Goal: Information Seeking & Learning: Understand process/instructions

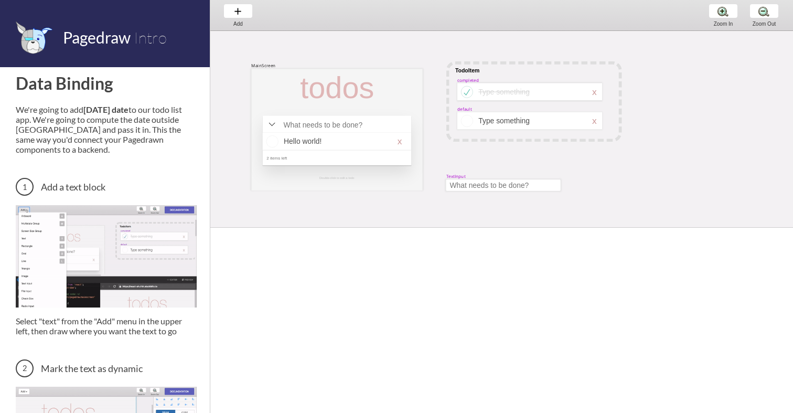
scroll to position [132, 0]
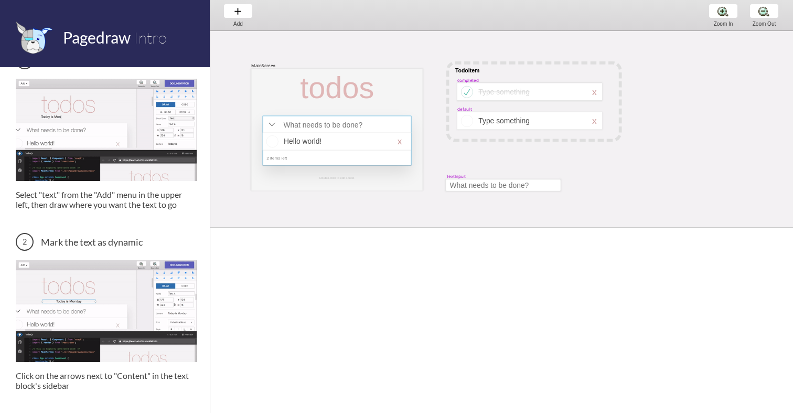
click at [349, 132] on div at bounding box center [337, 141] width 149 height 50
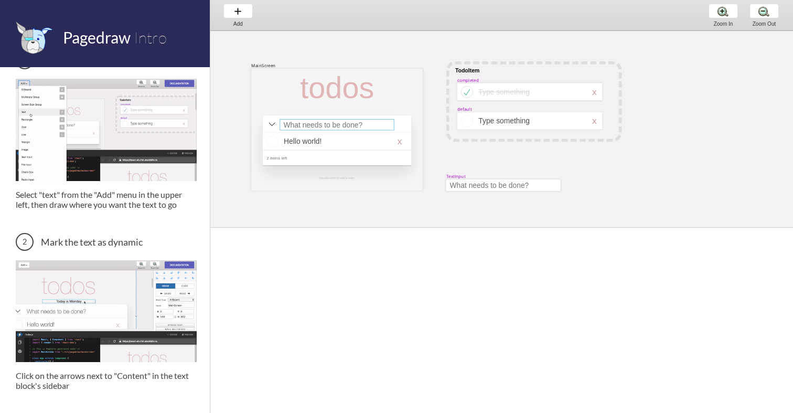
select select "4"
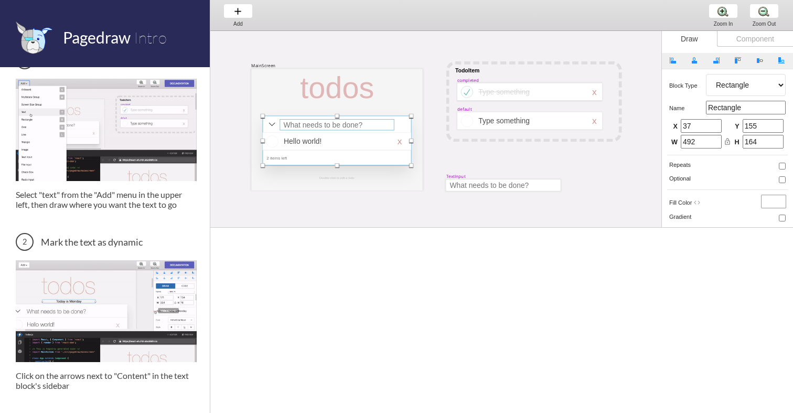
click at [329, 123] on div at bounding box center [337, 124] width 114 height 11
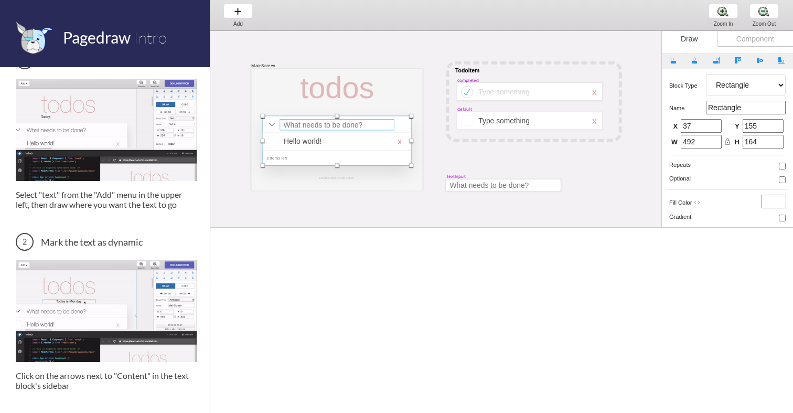
select select "15"
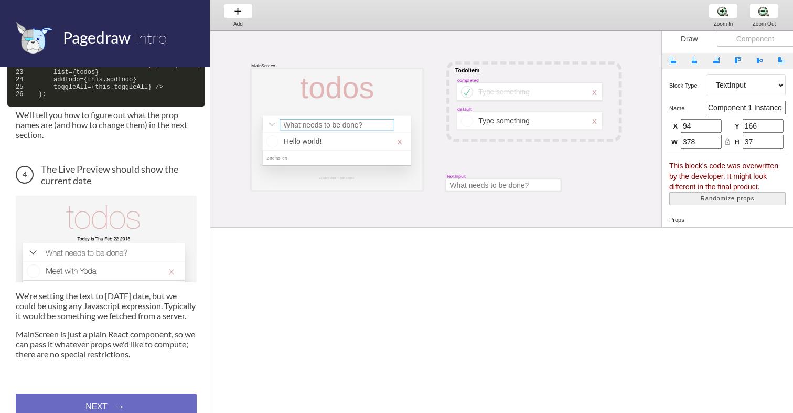
scroll to position [605, 0]
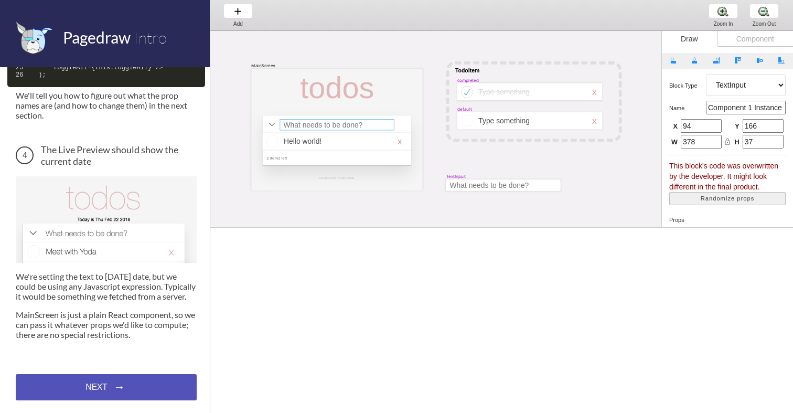
click at [100, 388] on div "NEXT → NEXT → NEXT →" at bounding box center [106, 387] width 181 height 26
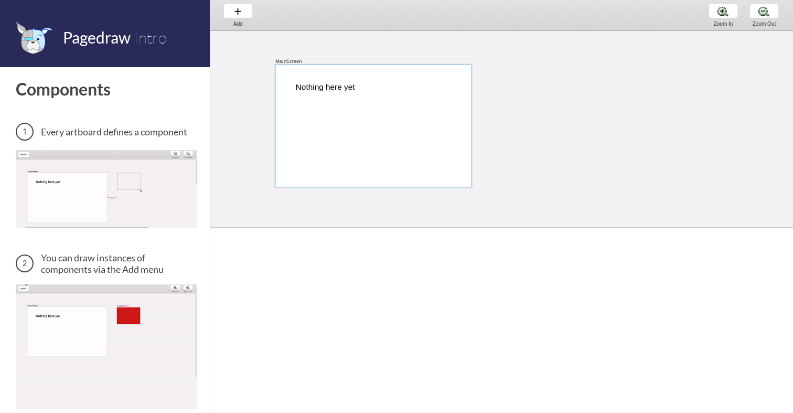
click at [323, 92] on div at bounding box center [373, 125] width 197 height 123
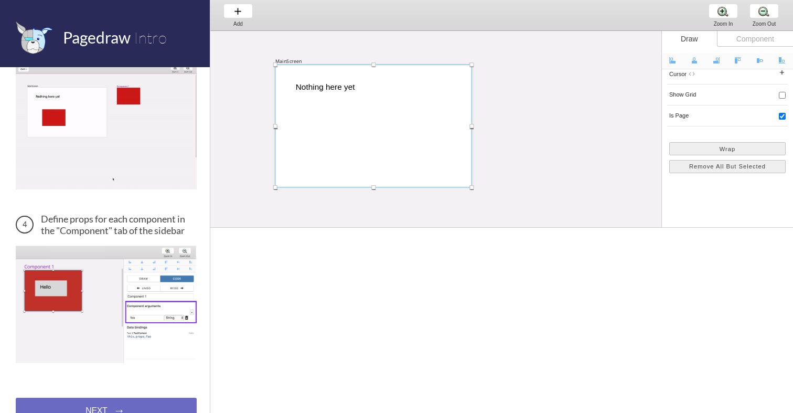
scroll to position [409, 0]
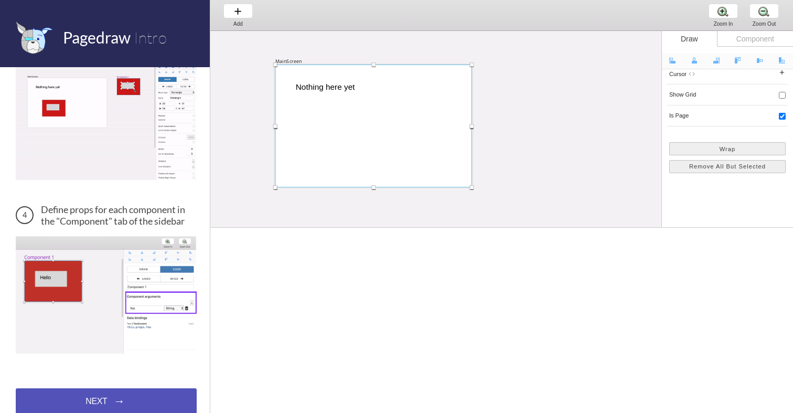
click at [116, 388] on div "NEXT → NEXT → NEXT →" at bounding box center [106, 401] width 181 height 26
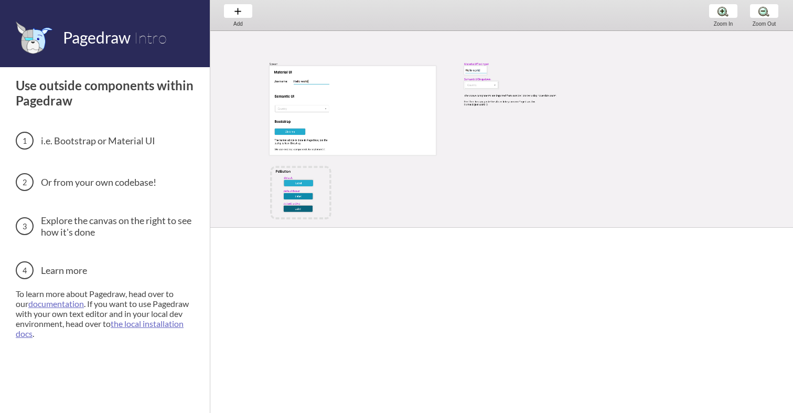
scroll to position [16, 0]
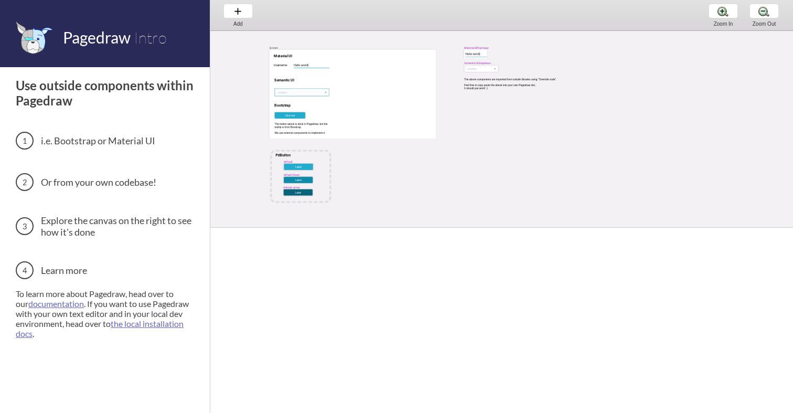
click at [307, 91] on div at bounding box center [301, 93] width 55 height 8
select select "17"
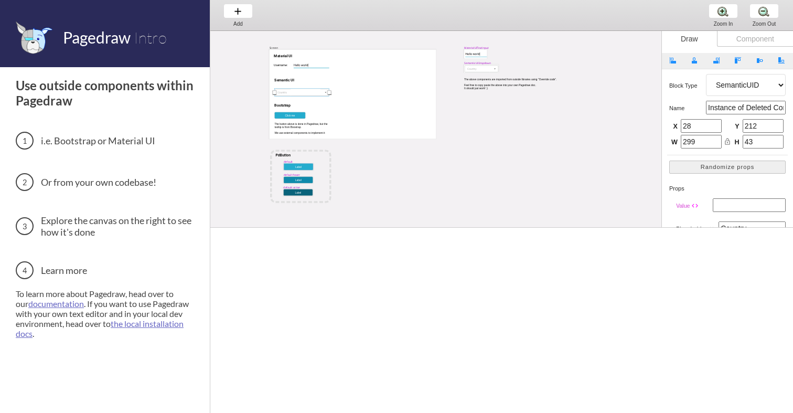
click at [290, 165] on div at bounding box center [298, 167] width 29 height 7
select select "4"
click at [120, 137] on h3 "i.e. Bootstrap or Material UI" at bounding box center [106, 141] width 181 height 18
click at [140, 326] on link "the local installation docs" at bounding box center [100, 328] width 168 height 20
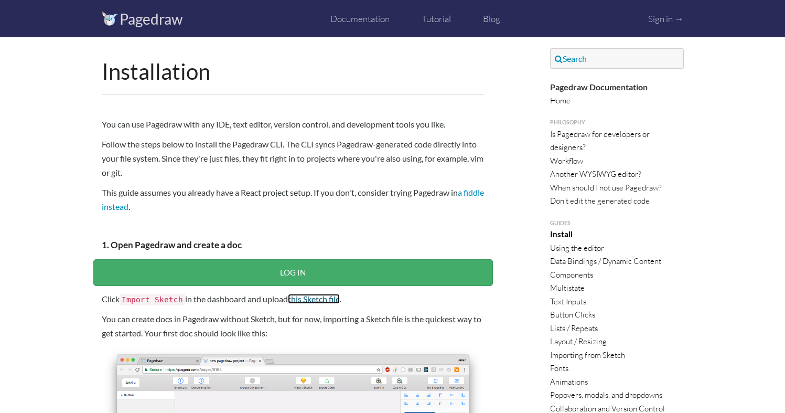
click at [312, 300] on link "this Sketch file" at bounding box center [314, 299] width 52 height 10
click at [363, 21] on link "Documentation" at bounding box center [359, 18] width 59 height 11
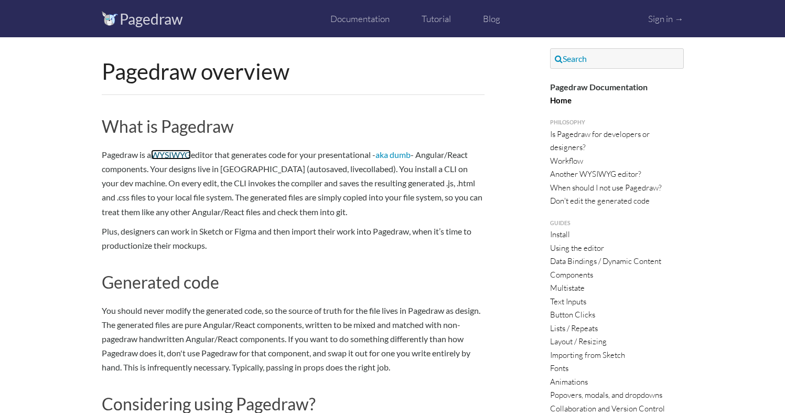
click at [174, 155] on link "WYSIWYG" at bounding box center [171, 154] width 40 height 10
click at [563, 158] on link "Workflow" at bounding box center [566, 161] width 33 height 10
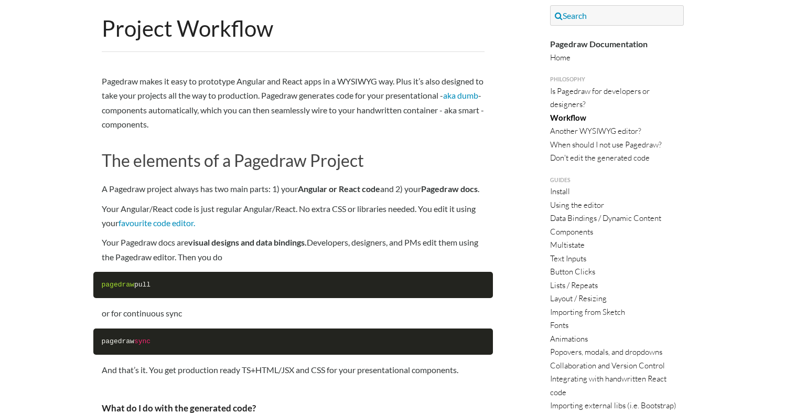
scroll to position [40, 0]
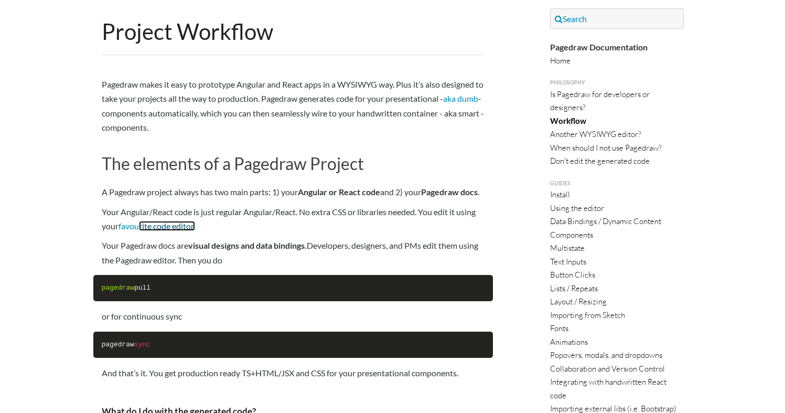
click at [180, 231] on link "rite code editor." at bounding box center [167, 226] width 56 height 10
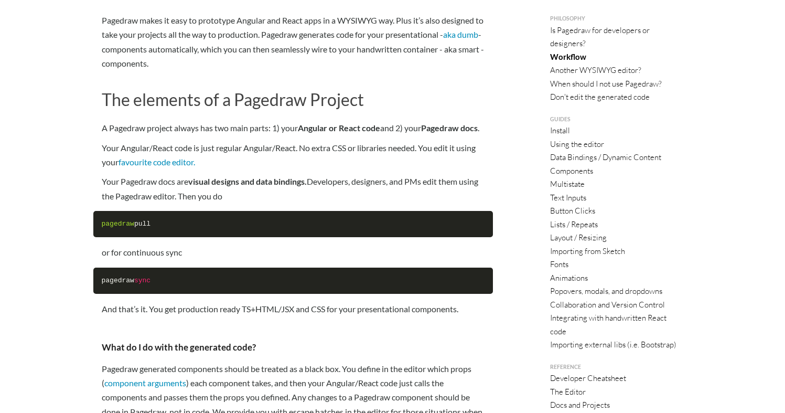
scroll to position [113, 0]
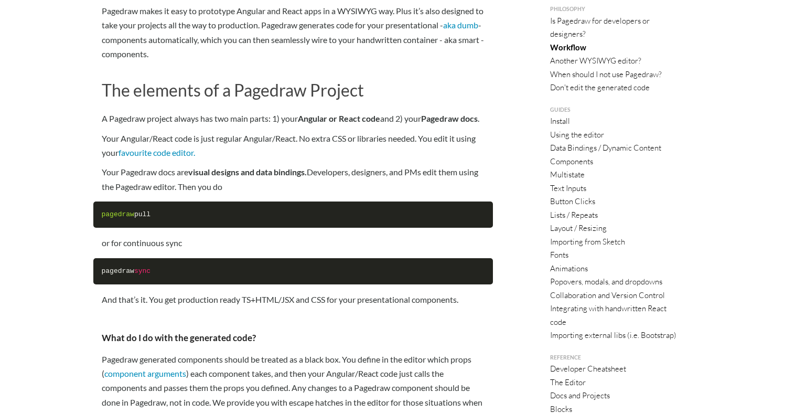
click at [124, 218] on span "pagedraw" at bounding box center [118, 214] width 33 height 8
copy div "pagedraw pull"
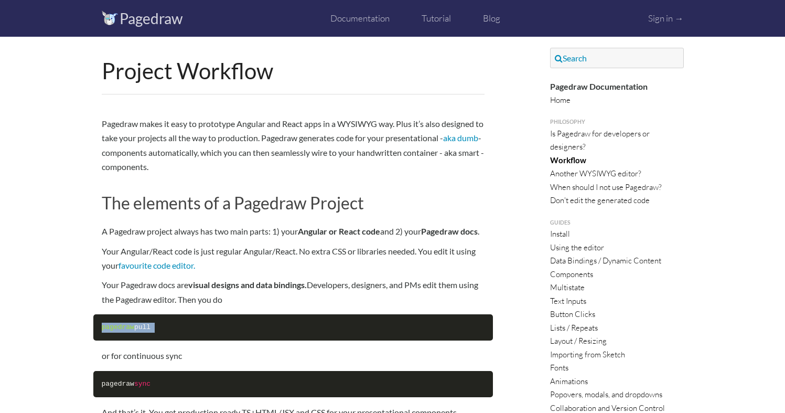
scroll to position [0, 0]
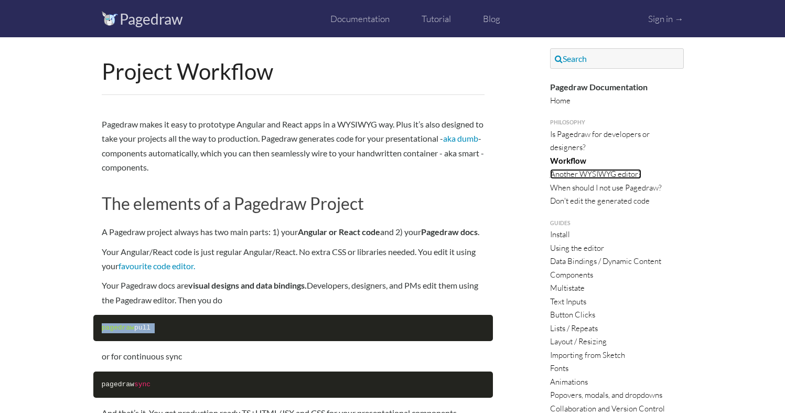
click at [566, 178] on link "Another WYSIWYG editor?" at bounding box center [595, 174] width 91 height 10
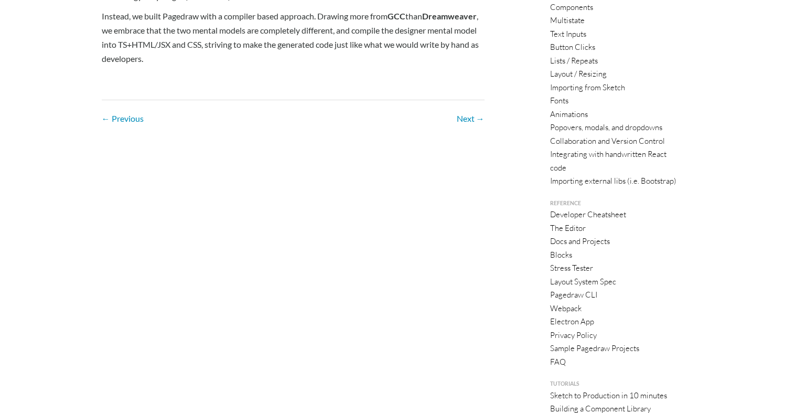
scroll to position [266, 0]
click at [462, 115] on link "Next →" at bounding box center [471, 120] width 28 height 10
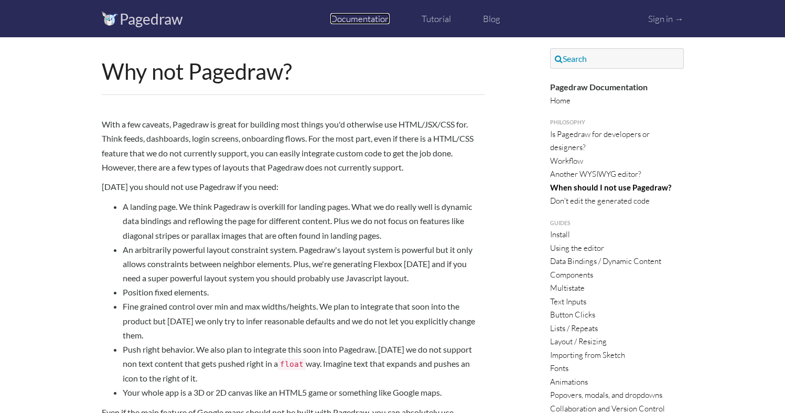
click at [352, 17] on link "Documentation" at bounding box center [359, 18] width 59 height 11
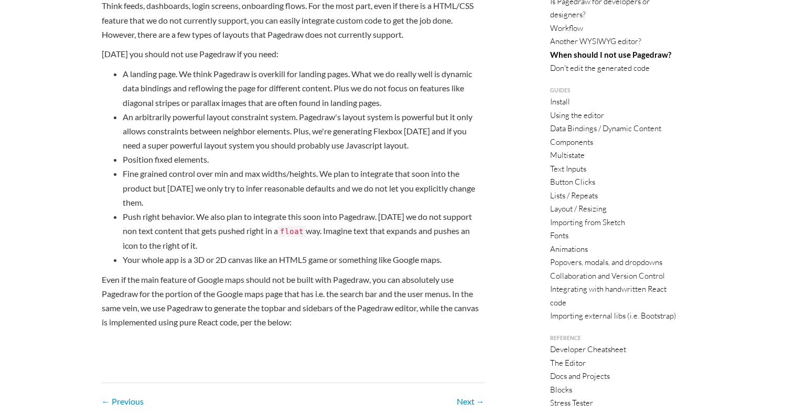
scroll to position [121, 0]
